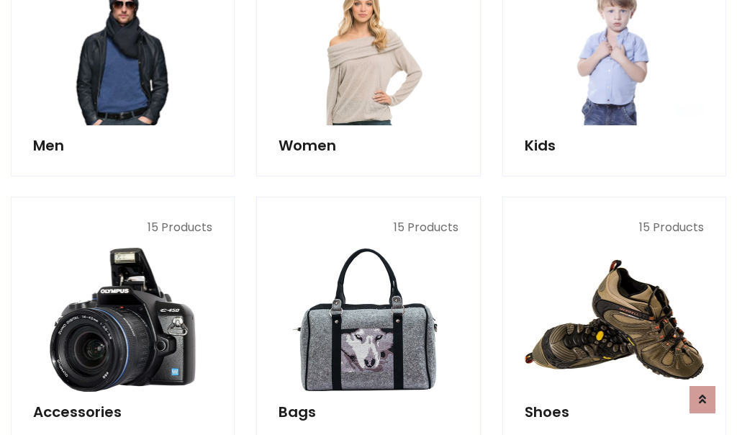
scroll to position [482, 0]
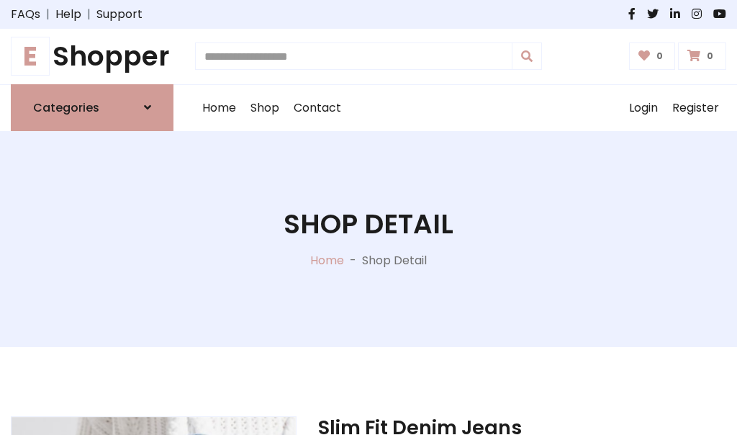
click at [92, 56] on h1 "E Shopper" at bounding box center [92, 56] width 163 height 32
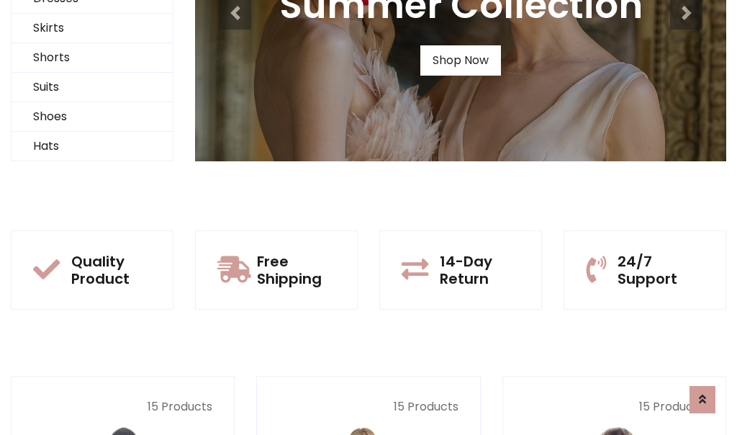
scroll to position [139, 0]
